Goal: Task Accomplishment & Management: Use online tool/utility

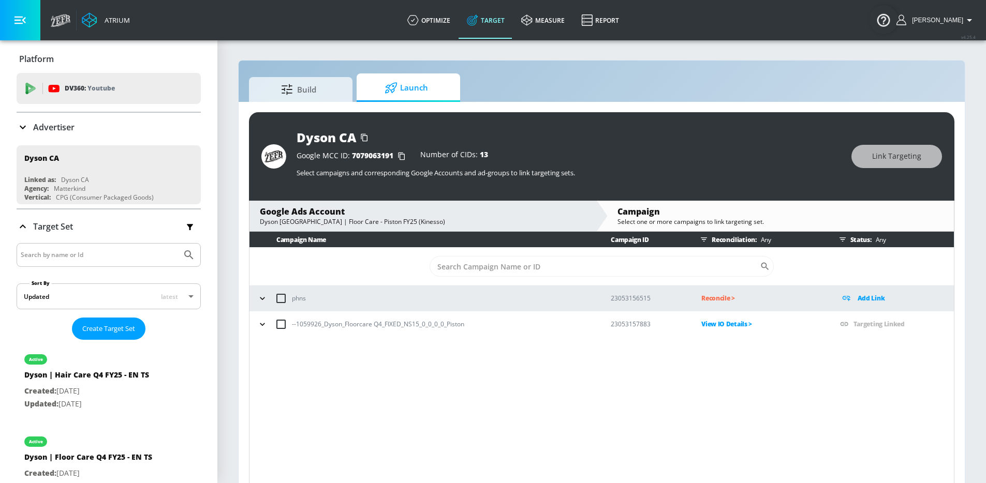
click at [263, 326] on icon "button" at bounding box center [262, 324] width 10 height 10
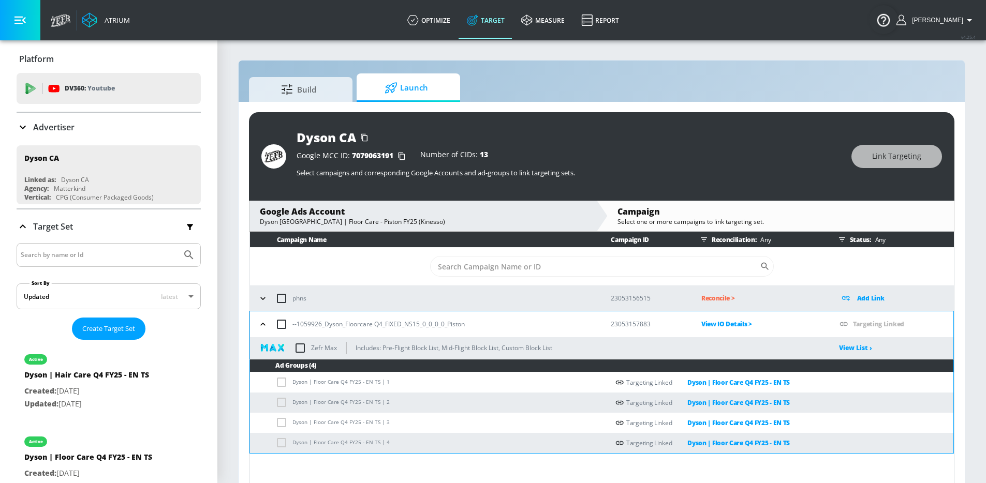
click at [303, 351] on input "checkbox" at bounding box center [300, 348] width 22 height 22
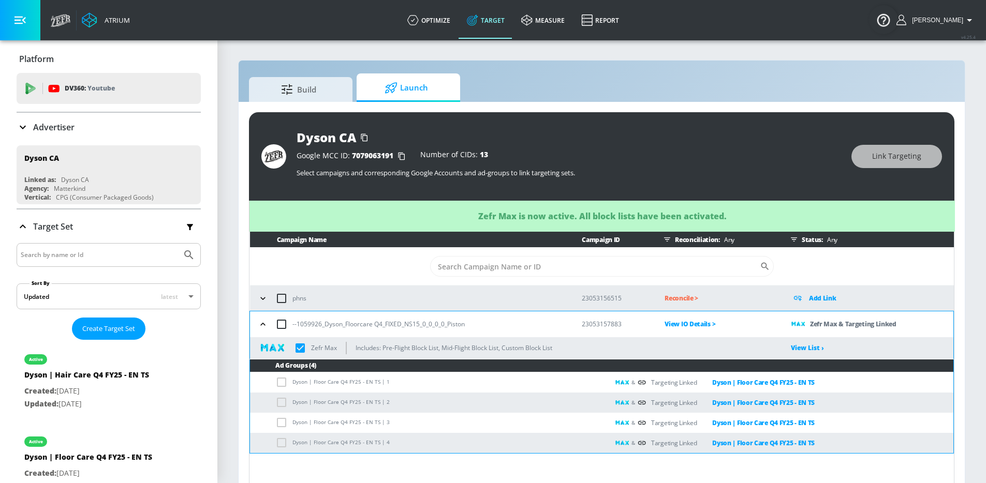
checkbox input "true"
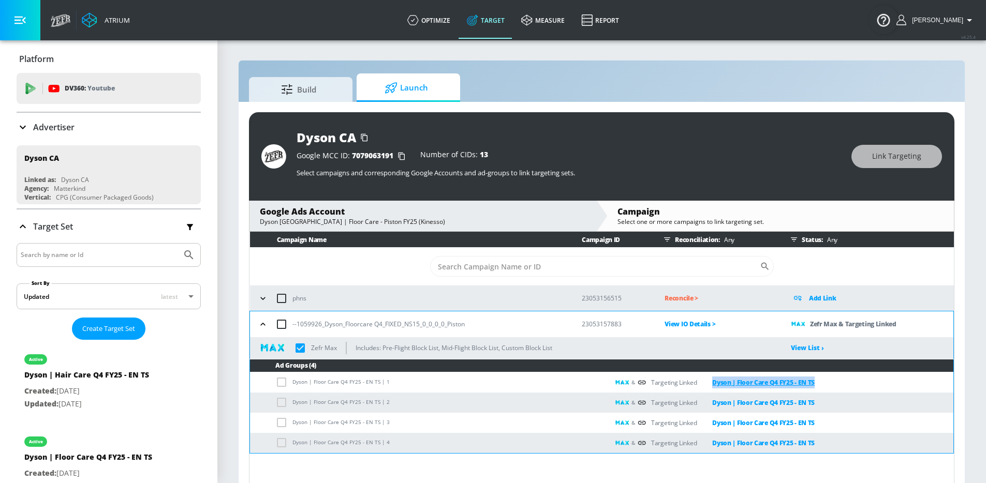
drag, startPoint x: 868, startPoint y: 385, endPoint x: 714, endPoint y: 384, distance: 153.7
click at [714, 384] on div "& Targeting Linked Dyson | Floor Care Q4 FY25 - EN TS" at bounding box center [784, 383] width 338 height 12
copy link "Dyson | Floor Care Q4 FY25 - EN TS"
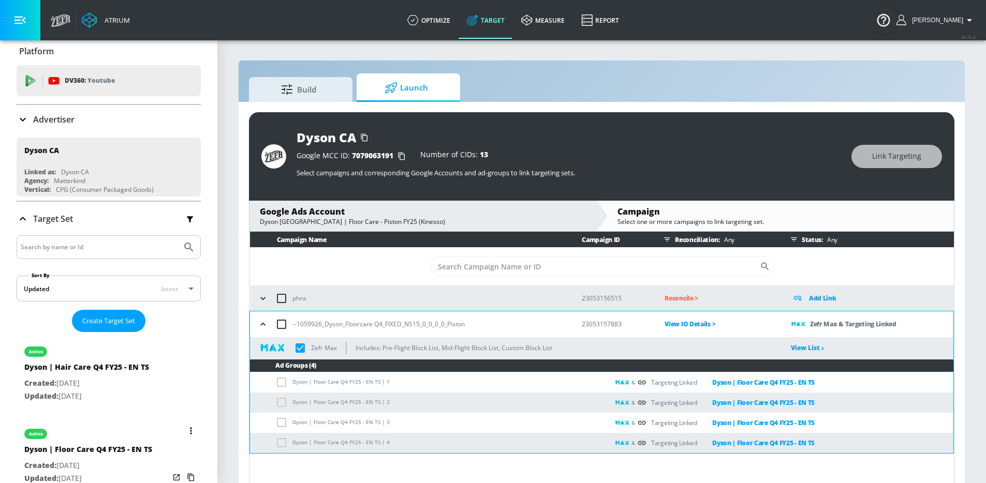
scroll to position [19, 0]
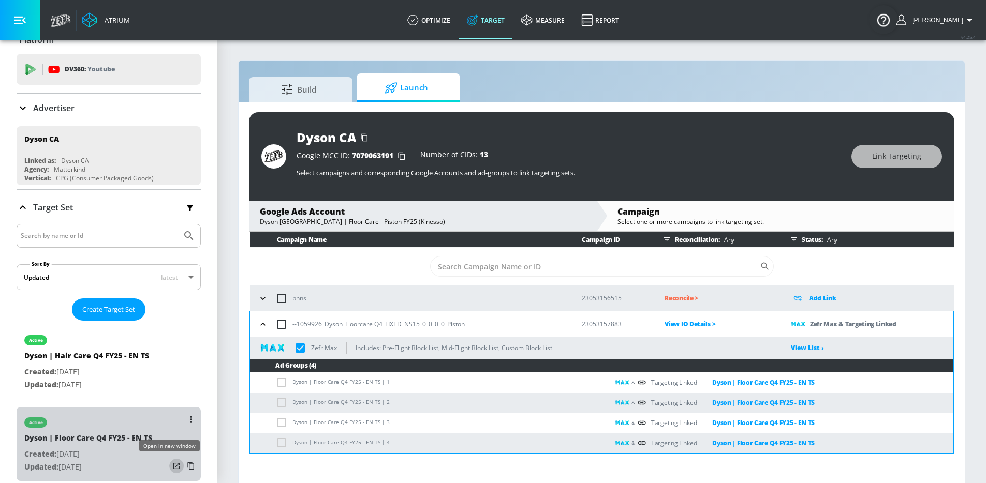
click at [171, 466] on icon "list of Target Set" at bounding box center [176, 466] width 10 height 10
click at [171, 462] on icon "list of Target Set" at bounding box center [176, 466] width 10 height 10
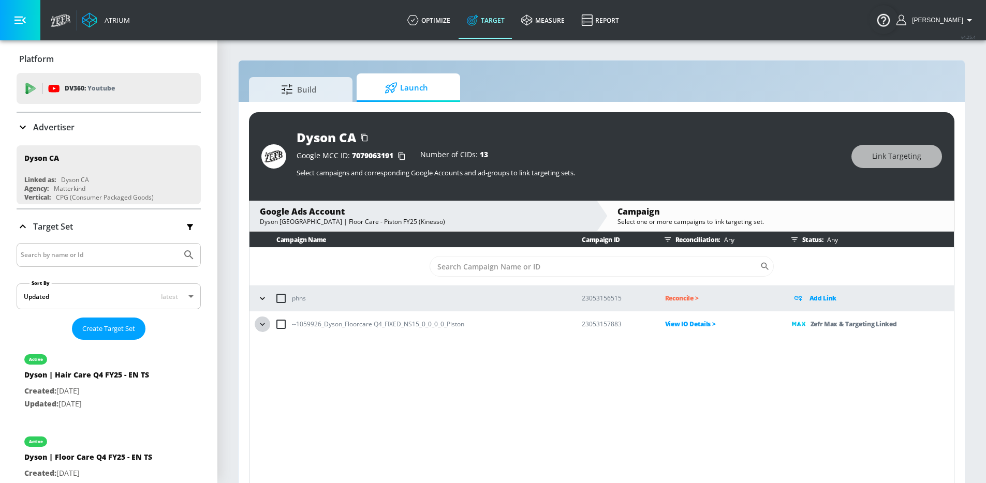
click at [267, 323] on icon "button" at bounding box center [262, 324] width 10 height 10
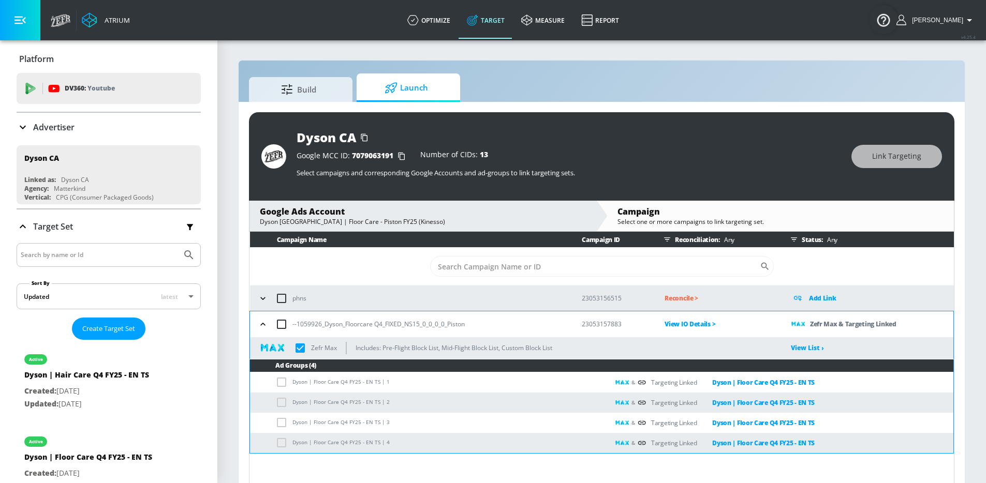
click at [267, 322] on icon "button" at bounding box center [263, 324] width 10 height 10
